Goal: Task Accomplishment & Management: Use online tool/utility

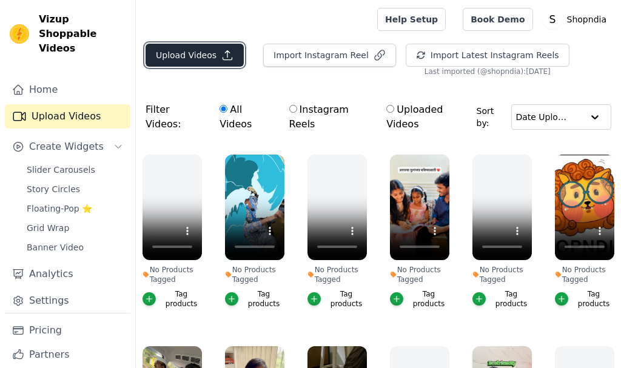
click at [176, 59] on button "Upload Videos" at bounding box center [194, 55] width 98 height 23
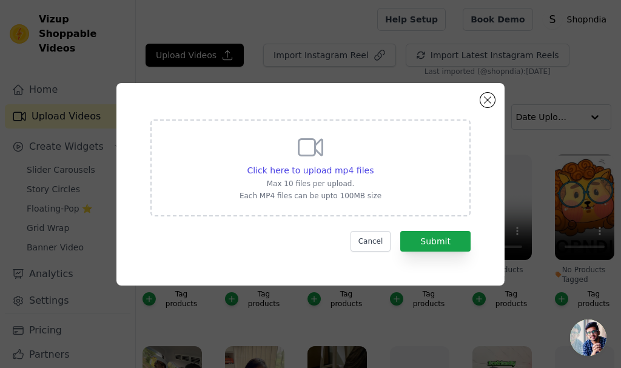
click at [303, 153] on icon at bounding box center [310, 147] width 29 height 29
click at [373, 164] on input "Click here to upload mp4 files Max 10 files per upload. Each MP4 files can be u…" at bounding box center [373, 164] width 1 height 1
type input "C:\fakepath\Odia book web site short video 1.mp4"
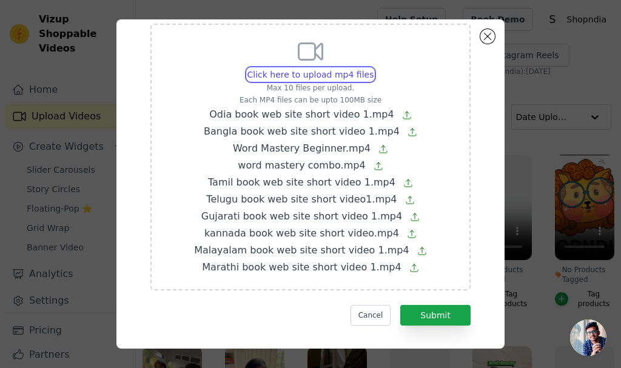
scroll to position [43, 0]
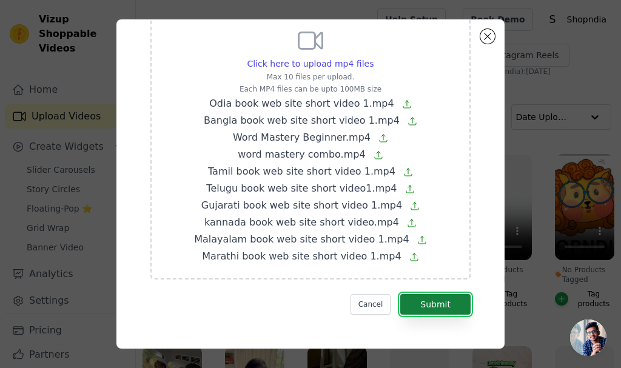
click at [422, 301] on button "Submit" at bounding box center [435, 304] width 70 height 21
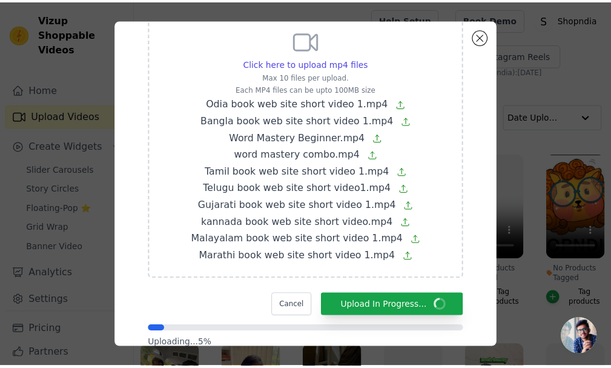
scroll to position [78, 0]
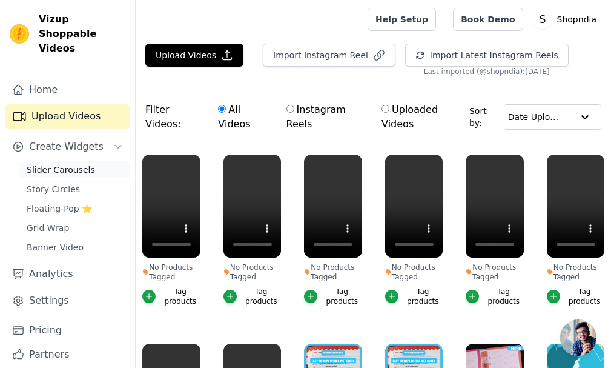
click at [81, 164] on span "Slider Carousels" at bounding box center [61, 170] width 68 height 12
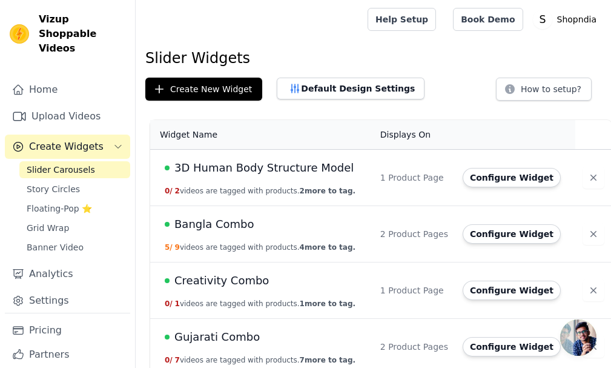
click at [222, 227] on span "Bangla Combo" at bounding box center [215, 224] width 80 height 17
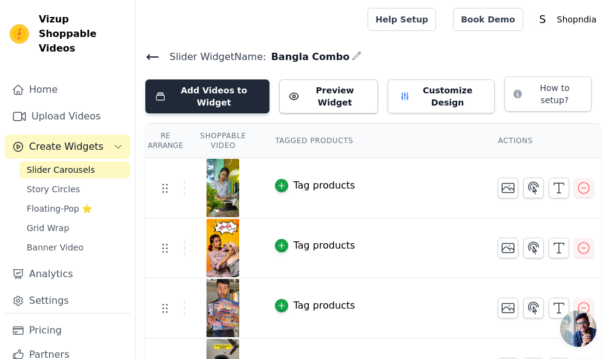
click at [225, 95] on button "Add Videos to Widget" at bounding box center [207, 96] width 124 height 34
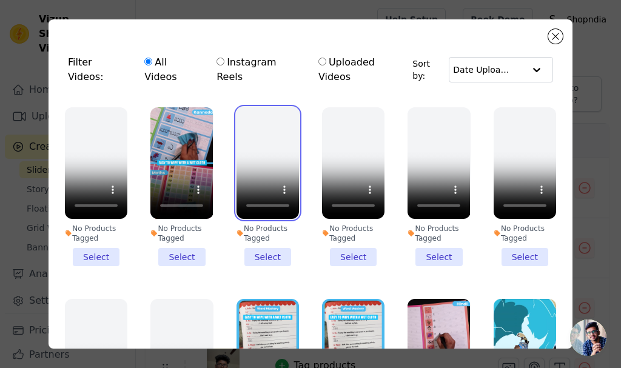
click at [261, 137] on video at bounding box center [267, 163] width 62 height 112
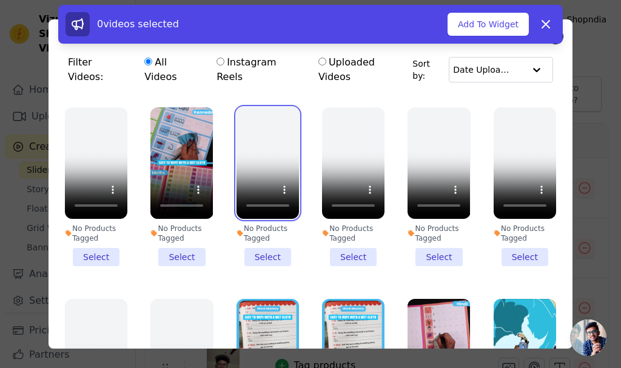
click at [256, 182] on video at bounding box center [267, 163] width 62 height 112
click at [257, 185] on video at bounding box center [267, 163] width 62 height 112
click at [285, 145] on video at bounding box center [267, 163] width 62 height 112
click at [273, 231] on li "No Products Tagged Select" at bounding box center [267, 186] width 62 height 159
click at [0, 0] on input "No Products Tagged Select" at bounding box center [0, 0] width 0 height 0
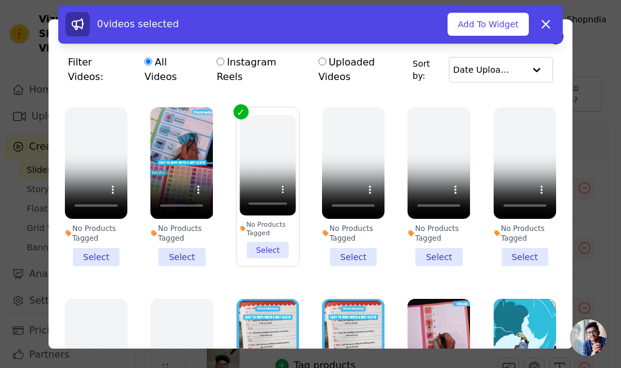
click at [263, 236] on li "No Products Tagged Select" at bounding box center [267, 186] width 56 height 143
click at [0, 0] on input "No Products Tagged Select" at bounding box center [0, 0] width 0 height 0
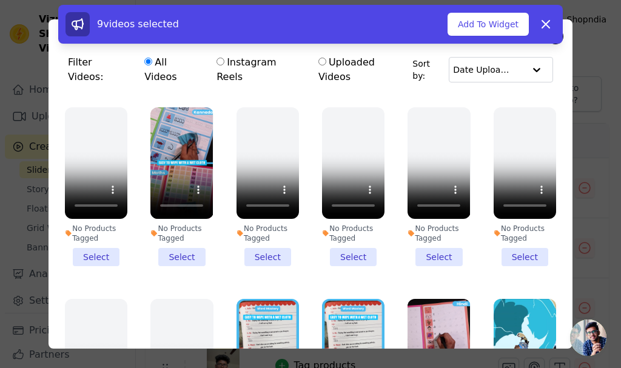
click at [249, 232] on li "No Products Tagged Select" at bounding box center [267, 186] width 62 height 159
click at [0, 0] on input "No Products Tagged Select" at bounding box center [0, 0] width 0 height 0
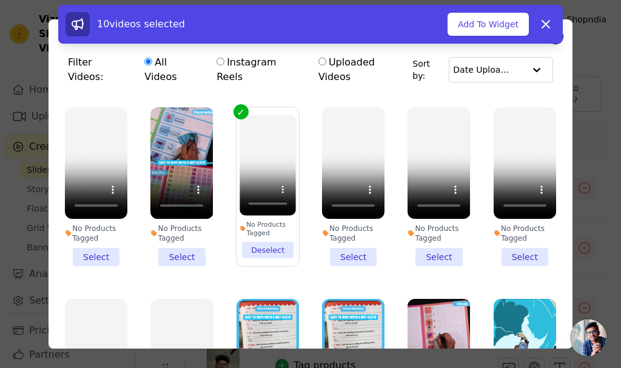
click at [249, 238] on li "No Products Tagged Deselect" at bounding box center [267, 186] width 56 height 143
click at [0, 0] on input "No Products Tagged Deselect" at bounding box center [0, 0] width 0 height 0
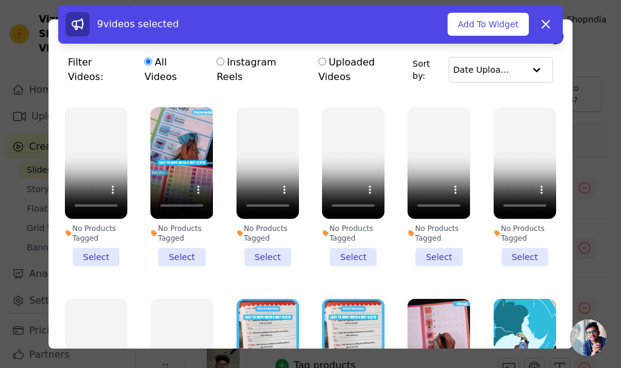
click at [250, 238] on li "No Products Tagged Select" at bounding box center [267, 186] width 62 height 159
click at [0, 0] on input "No Products Tagged Select" at bounding box center [0, 0] width 0 height 0
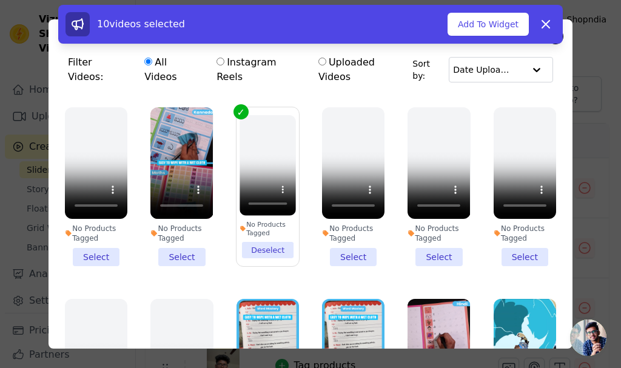
click at [254, 230] on li "No Products Tagged Deselect" at bounding box center [267, 186] width 56 height 143
click at [0, 0] on input "No Products Tagged Deselect" at bounding box center [0, 0] width 0 height 0
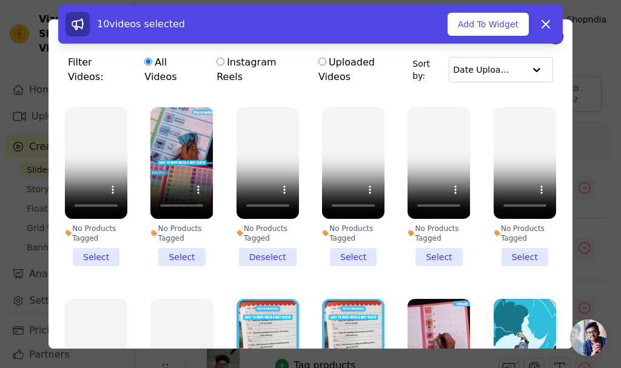
click at [254, 226] on li "No Products Tagged Deselect" at bounding box center [267, 186] width 62 height 159
click at [0, 0] on input "No Products Tagged Deselect" at bounding box center [0, 0] width 0 height 0
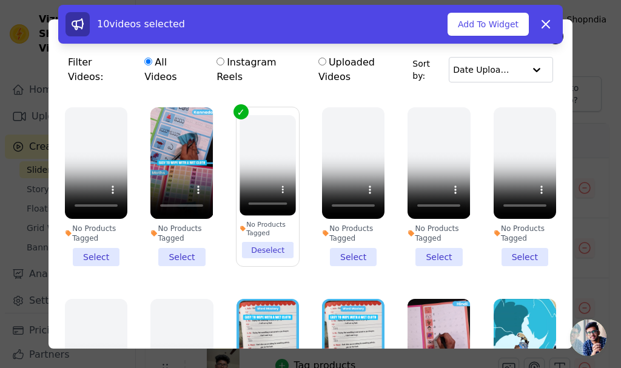
click at [239, 107] on label "No Products Tagged Deselect" at bounding box center [268, 187] width 64 height 160
click at [0, 0] on input "No Products Tagged Deselect" at bounding box center [0, 0] width 0 height 0
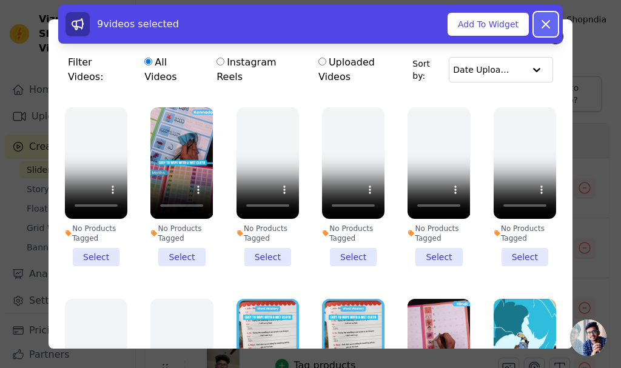
click at [546, 24] on icon at bounding box center [545, 24] width 7 height 7
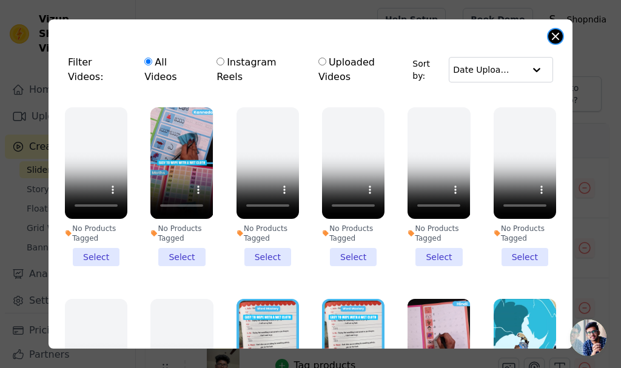
click at [558, 37] on button "Close modal" at bounding box center [555, 36] width 15 height 15
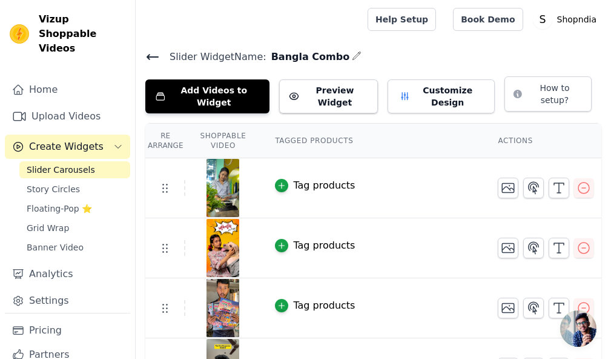
click at [154, 59] on icon at bounding box center [152, 57] width 15 height 15
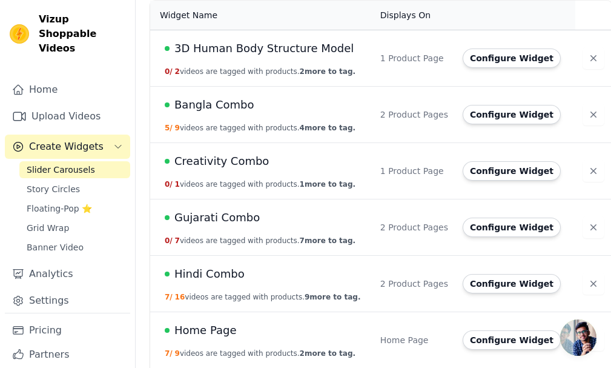
scroll to position [182, 0]
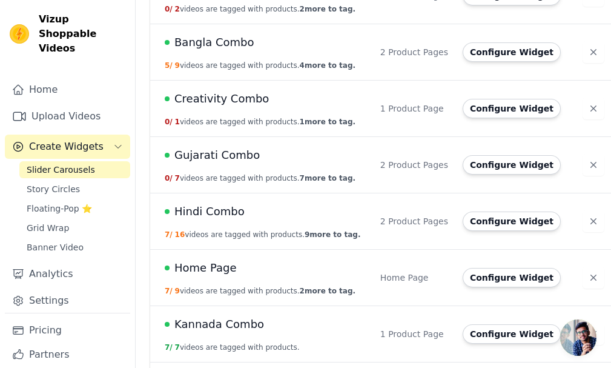
click at [206, 210] on span "Hindi Combo" at bounding box center [210, 211] width 70 height 17
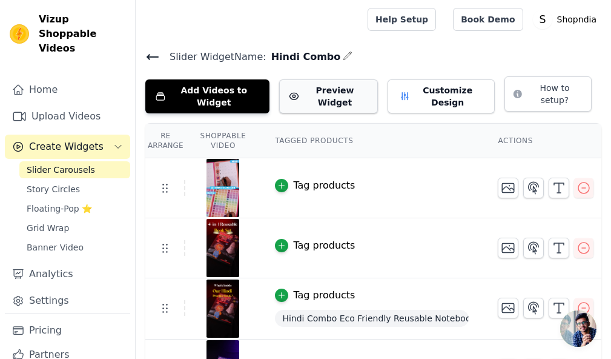
click at [328, 89] on button "Preview Widget" at bounding box center [328, 96] width 99 height 34
click at [198, 37] on div at bounding box center [249, 19] width 208 height 39
